Goal: Information Seeking & Learning: Learn about a topic

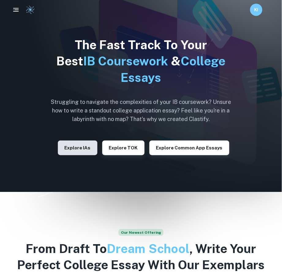
click at [76, 144] on button "Explore IAs" at bounding box center [77, 148] width 39 height 15
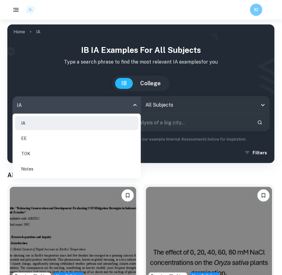
click at [78, 109] on body "We value your privacy We use cookies to enhance your browsing experience, serve…" at bounding box center [141, 157] width 282 height 275
click at [59, 110] on div at bounding box center [141, 137] width 282 height 275
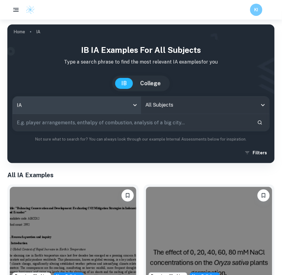
click at [193, 98] on div "All Subjects" at bounding box center [205, 105] width 128 height 17
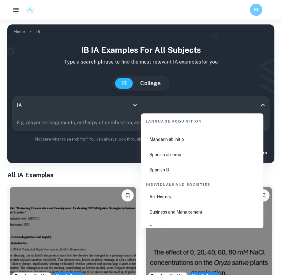
scroll to position [674, 0]
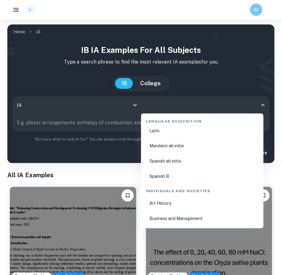
click at [178, 213] on li "Business and Management" at bounding box center [201, 219] width 117 height 14
type input "Business and Management"
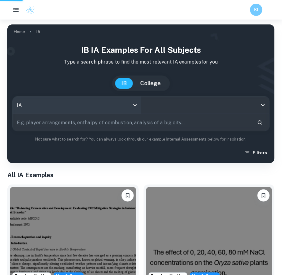
click at [85, 101] on body "We value your privacy We use cookies to enhance your browsing experience, serve…" at bounding box center [141, 157] width 282 height 275
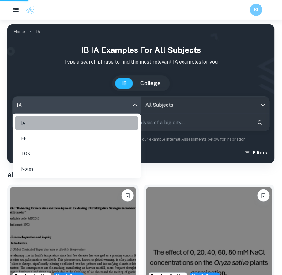
click at [55, 121] on li "IA" at bounding box center [76, 123] width 123 height 14
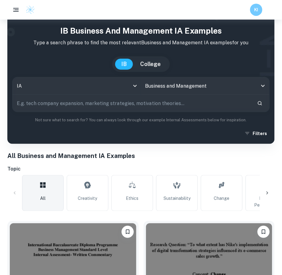
scroll to position [30, 0]
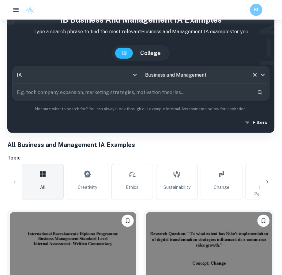
click at [180, 71] on input "Business and Management" at bounding box center [197, 75] width 106 height 12
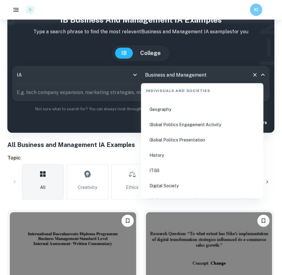
scroll to position [765, 0]
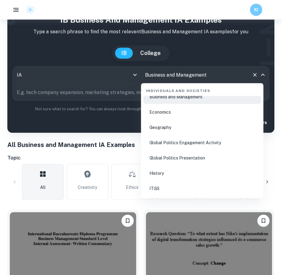
click at [177, 117] on li "Economics" at bounding box center [201, 112] width 117 height 14
type input "Economics"
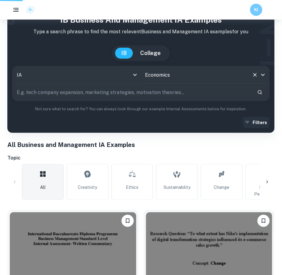
click at [261, 95] on icon "Search" at bounding box center [260, 93] width 6 height 6
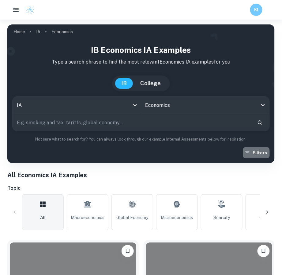
click at [247, 155] on icon "button" at bounding box center [247, 153] width 6 height 6
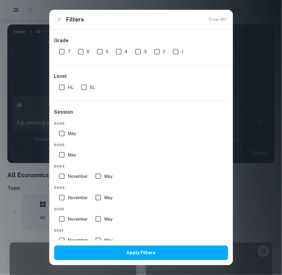
drag, startPoint x: 53, startPoint y: 90, endPoint x: 57, endPoint y: 87, distance: 5.1
click at [53, 89] on div "Level HL SL" at bounding box center [140, 82] width 183 height 35
click at [60, 86] on input "HL" at bounding box center [62, 87] width 12 height 12
checkbox input "true"
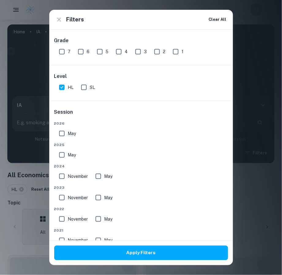
click at [62, 52] on input "7" at bounding box center [62, 52] width 12 height 12
checkbox input "true"
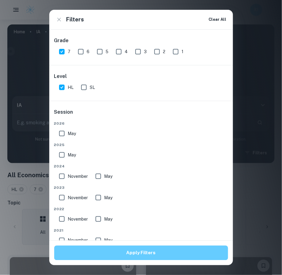
click at [104, 246] on button "Apply Filters" at bounding box center [141, 253] width 174 height 15
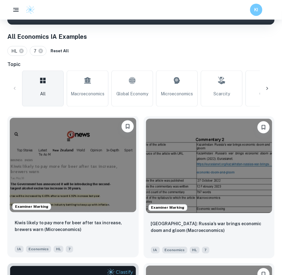
scroll to position [92, 0]
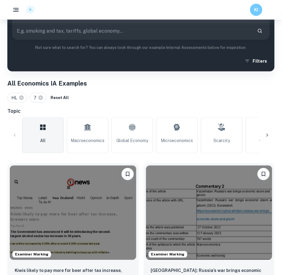
drag, startPoint x: 88, startPoint y: 139, endPoint x: 87, endPoint y: 131, distance: 8.6
click at [88, 139] on span "Macroeconomics" at bounding box center [88, 140] width 34 height 7
type input "Macroeconomics"
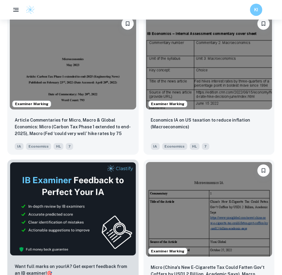
scroll to position [244, 0]
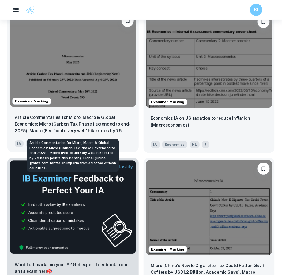
click at [69, 127] on p "Article Commentaries for Micro, Macro & Global Economics: Micro (Carbon Tax Pha…" at bounding box center [73, 124] width 116 height 21
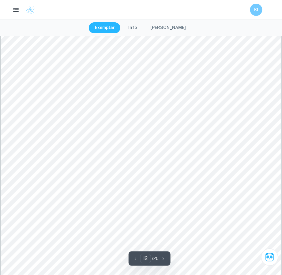
scroll to position [4157, 0]
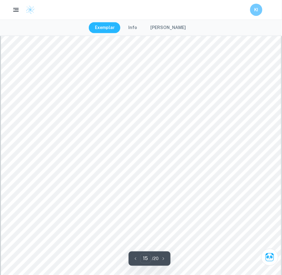
type input "16"
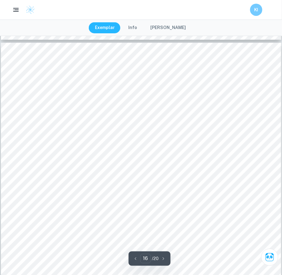
scroll to position [5655, 0]
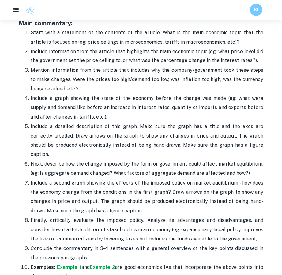
scroll to position [604, 0]
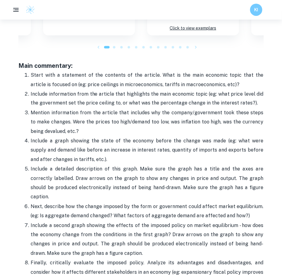
click at [113, 48] on div at bounding box center [113, 47] width 7 height 7
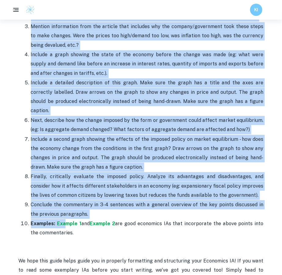
scroll to position [695, 0]
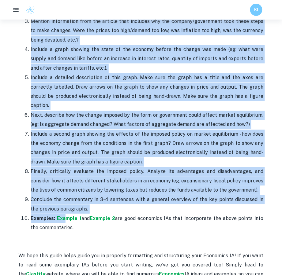
drag, startPoint x: 14, startPoint y: 123, endPoint x: 79, endPoint y: 216, distance: 113.7
copy div "Main commentary: Start with a statement of the contents of the article. What is…"
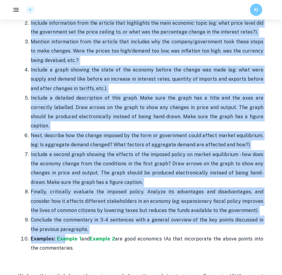
scroll to position [573, 0]
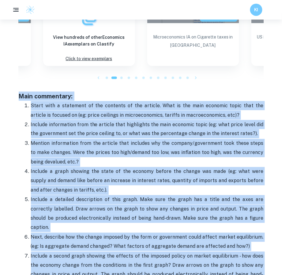
click at [126, 80] on div at bounding box center [128, 77] width 7 height 7
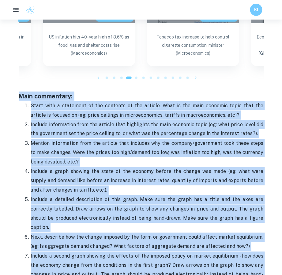
click at [129, 104] on p "Start with a statement of the contents of the article. What is the main economi…" at bounding box center [147, 110] width 232 height 19
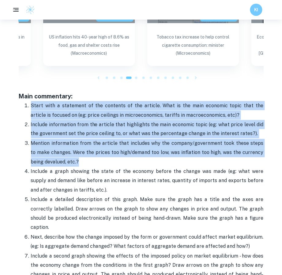
drag, startPoint x: 82, startPoint y: 160, endPoint x: 32, endPoint y: 101, distance: 77.2
click at [32, 101] on ol "Start with a statement of the contents of the article. What is the main economi…" at bounding box center [141, 228] width 245 height 254
